Goal: Task Accomplishment & Management: Manage account settings

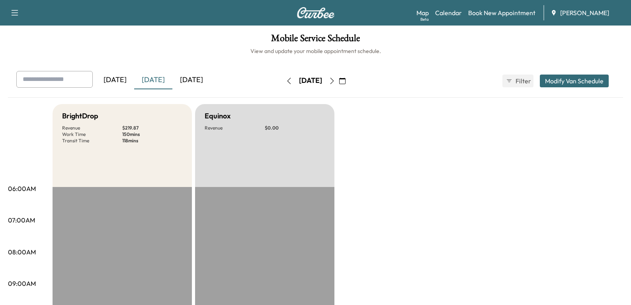
click at [192, 84] on div "[DATE]" at bounding box center [191, 80] width 38 height 18
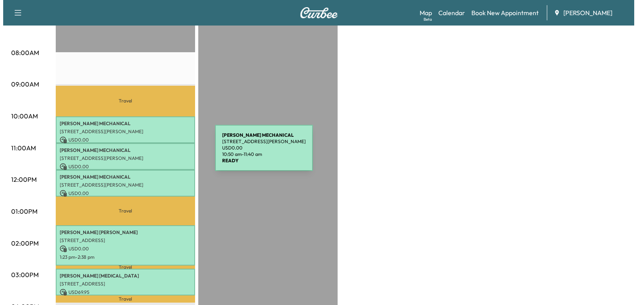
scroll to position [239, 0]
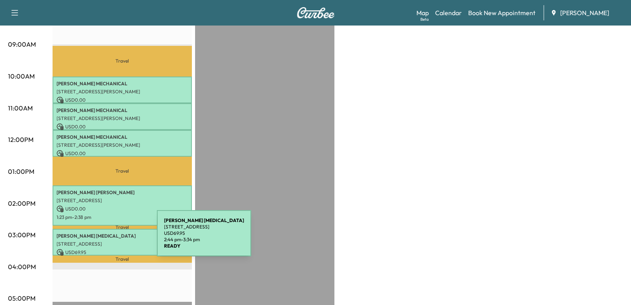
click at [97, 240] on p "[STREET_ADDRESS]" at bounding box center [122, 243] width 131 height 6
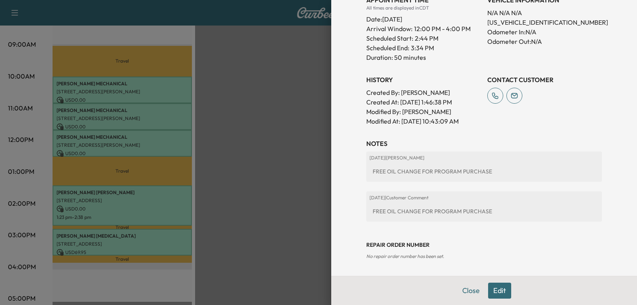
click at [495, 290] on button "Edit" at bounding box center [499, 290] width 23 height 16
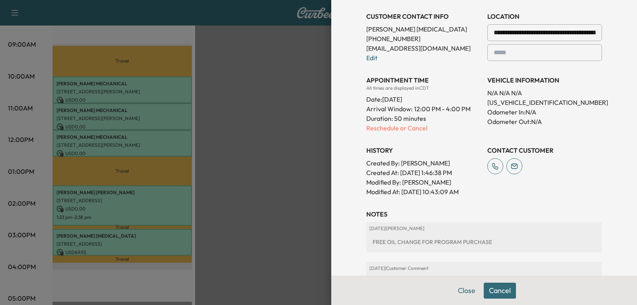
scroll to position [179, 0]
click at [377, 127] on p "Reschedule or Cancel" at bounding box center [423, 128] width 115 height 10
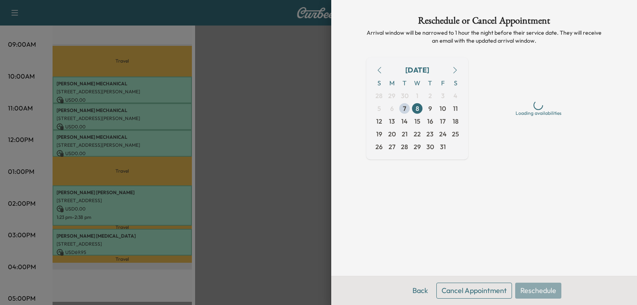
scroll to position [0, 0]
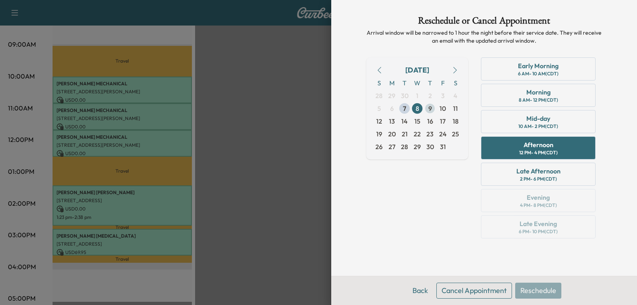
click at [429, 109] on span "9" at bounding box center [430, 109] width 4 height 10
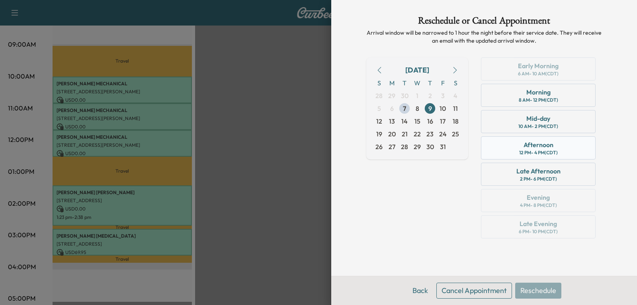
click at [526, 145] on div "Afternoon" at bounding box center [538, 145] width 30 height 10
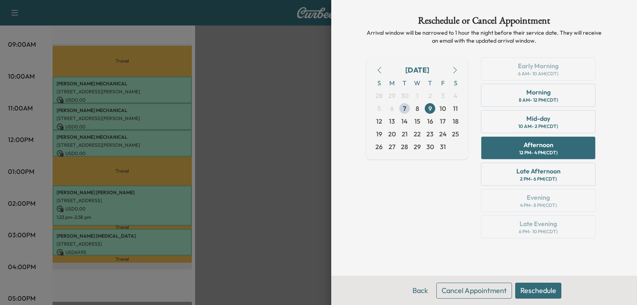
click at [544, 287] on button "Reschedule" at bounding box center [538, 290] width 46 height 16
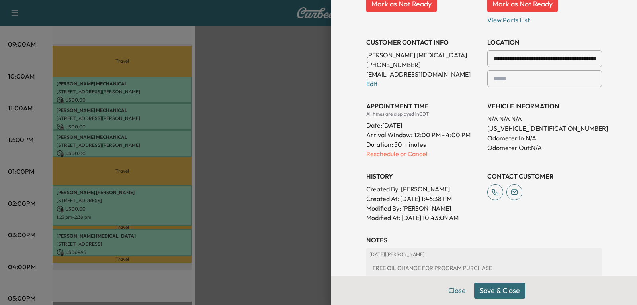
scroll to position [159, 0]
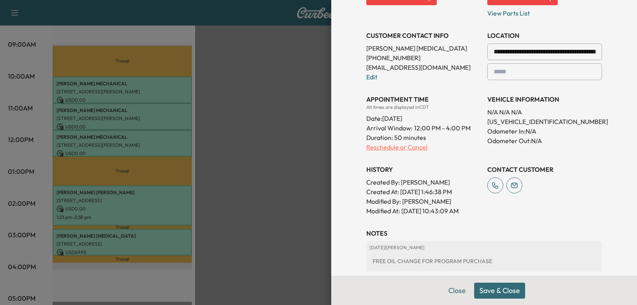
click at [381, 148] on p "Reschedule or Cancel" at bounding box center [423, 147] width 115 height 10
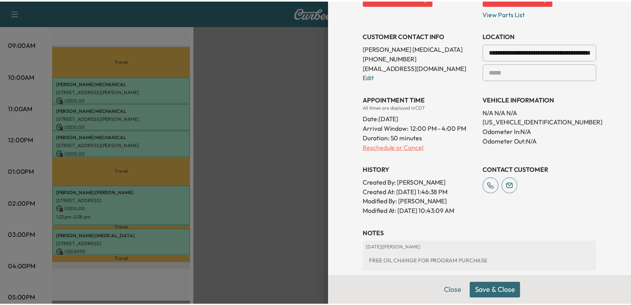
scroll to position [0, 0]
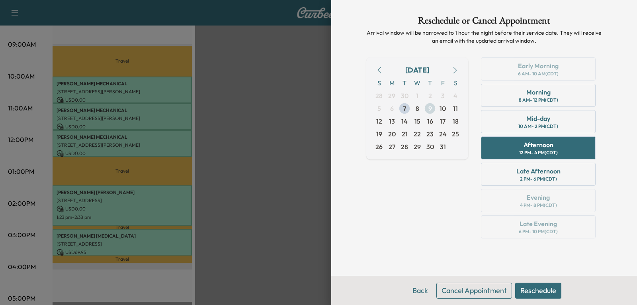
click at [429, 106] on span "9" at bounding box center [430, 109] width 4 height 10
click at [528, 287] on button "Reschedule" at bounding box center [538, 290] width 46 height 16
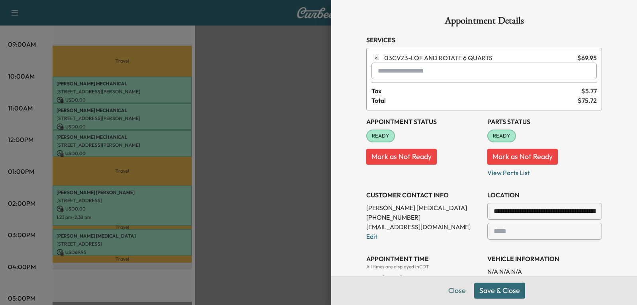
click at [492, 297] on button "Save & Close" at bounding box center [499, 290] width 51 height 16
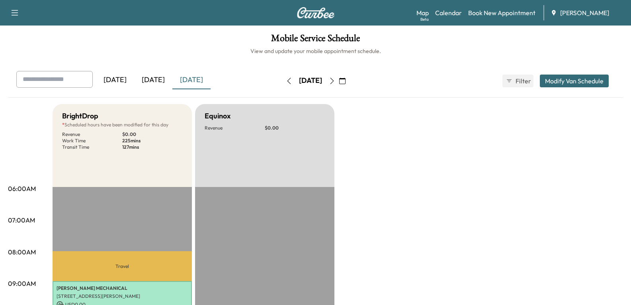
click at [335, 83] on icon "button" at bounding box center [332, 81] width 6 height 6
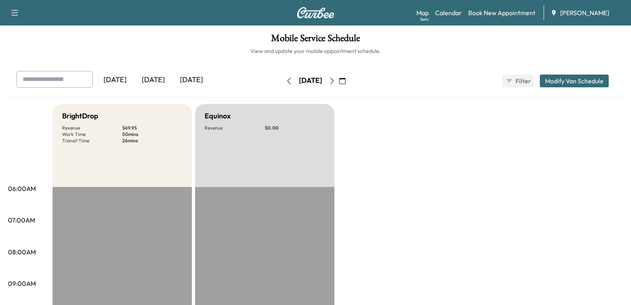
click at [152, 81] on div "[DATE]" at bounding box center [153, 80] width 38 height 18
click at [424, 11] on link "Map Beta" at bounding box center [422, 13] width 12 height 10
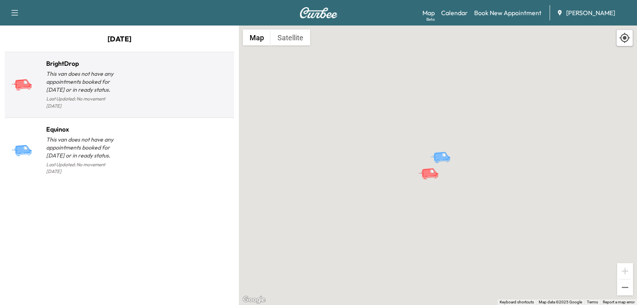
click at [95, 81] on p "This van does not have any appointments booked for [DATE] or in ready status." at bounding box center [82, 82] width 73 height 24
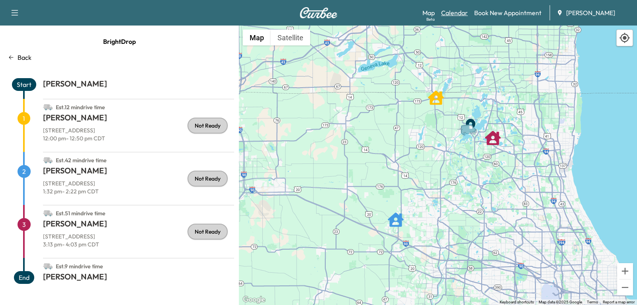
click at [448, 12] on link "Calendar" at bounding box center [454, 13] width 27 height 10
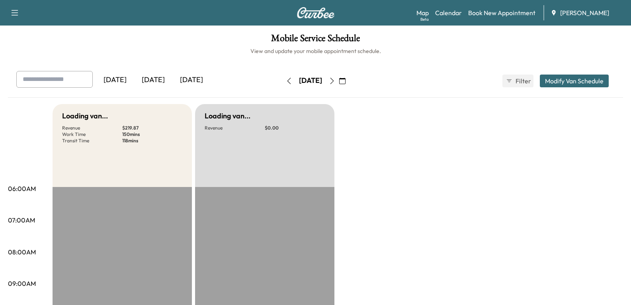
click at [161, 80] on div "[DATE]" at bounding box center [153, 80] width 38 height 18
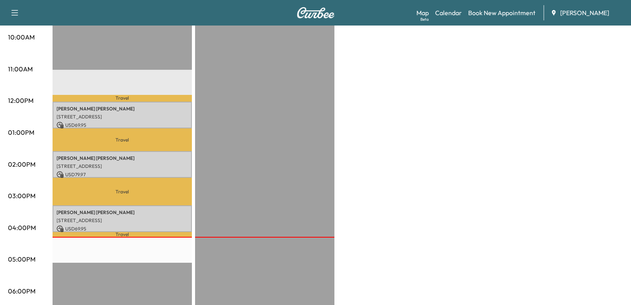
scroll to position [279, 0]
